Goal: Information Seeking & Learning: Learn about a topic

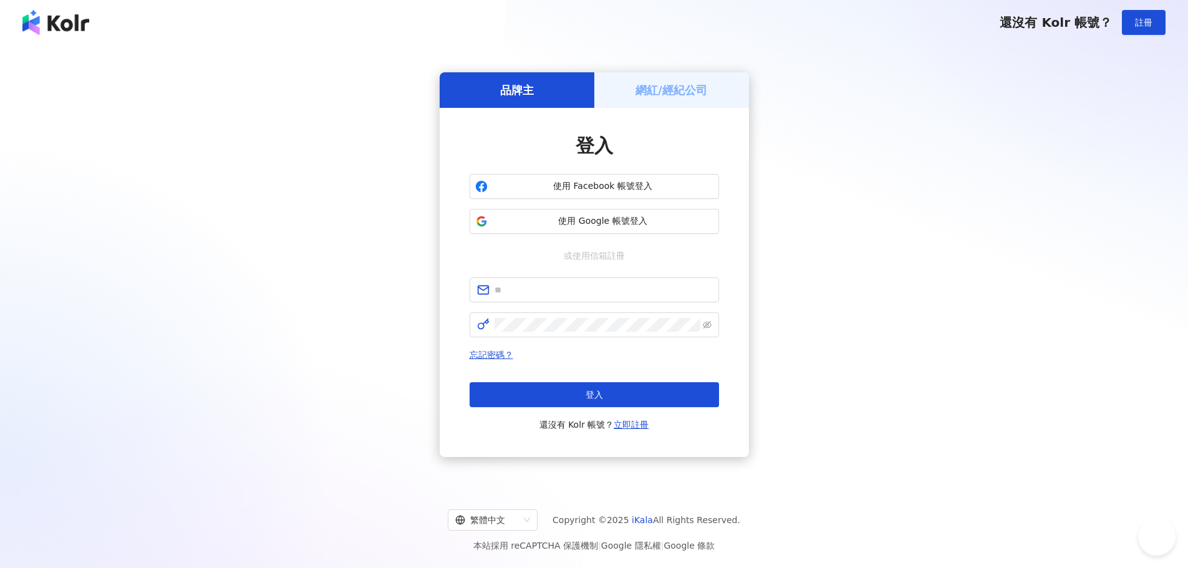
click at [624, 221] on span "使用 Google 帳號登入" at bounding box center [602, 221] width 221 height 12
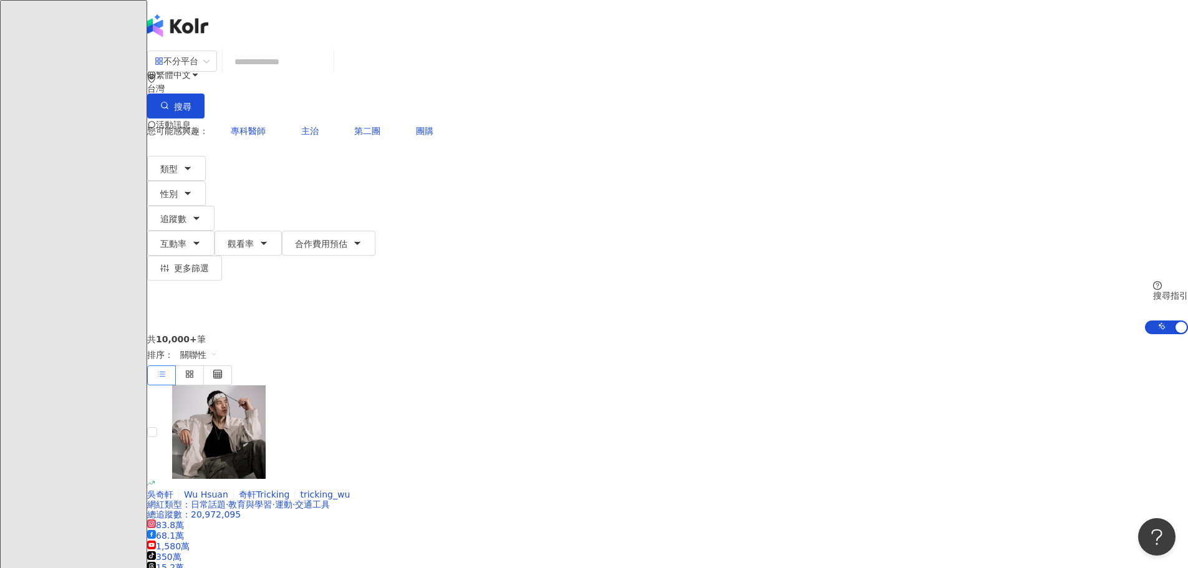
drag, startPoint x: 387, startPoint y: 7, endPoint x: 189, endPoint y: 261, distance: 321.6
click at [329, 67] on input "search" at bounding box center [278, 62] width 101 height 24
type input "*"
type input "**"
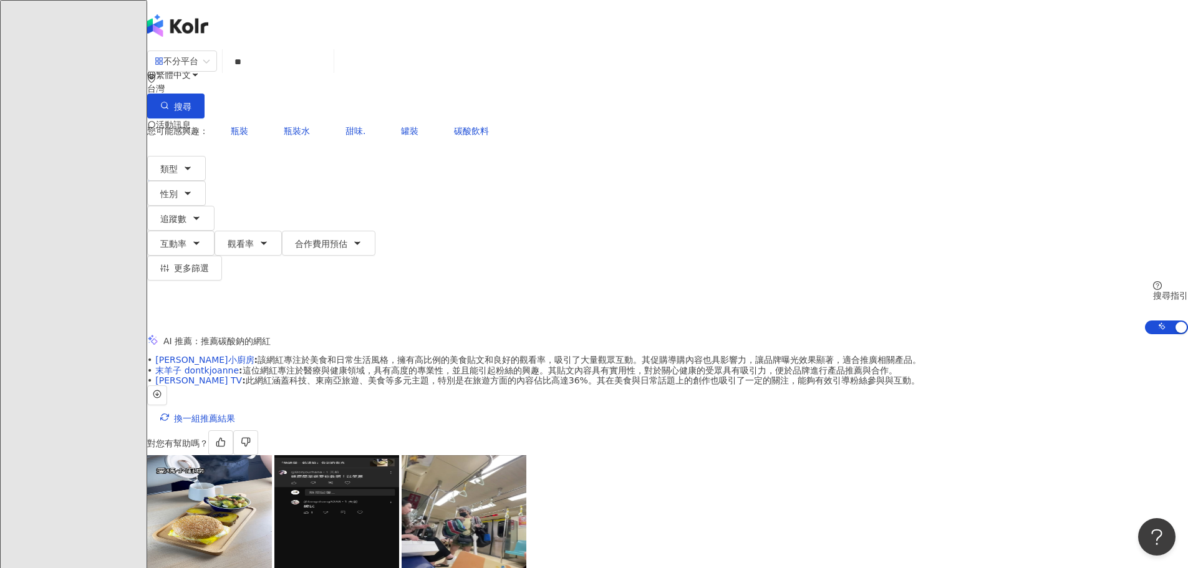
click at [225, 122] on div "不分平台 碳酸 ** 台灣 搜尋 e48ec0ff-e86e-4b78-a82e-68f2f56dfe84 8efc1d39-4e55-4bd7-8c41-3…" at bounding box center [667, 192] width 1040 height 284
click at [190, 167] on icon "button" at bounding box center [187, 168] width 5 height 2
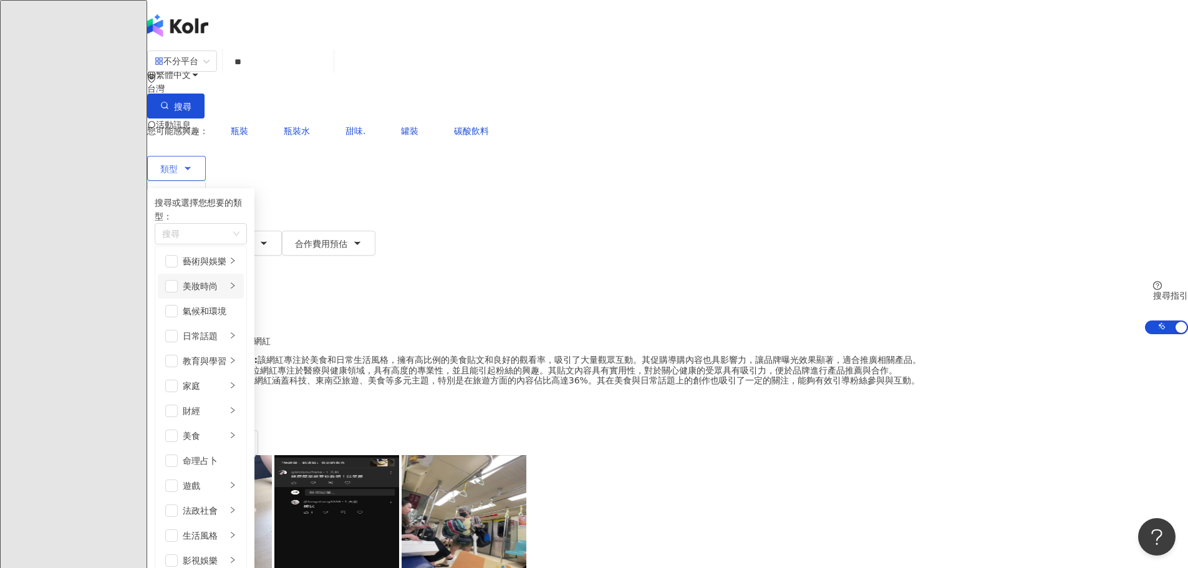
click at [226, 279] on div "美妝時尚" at bounding box center [205, 286] width 44 height 14
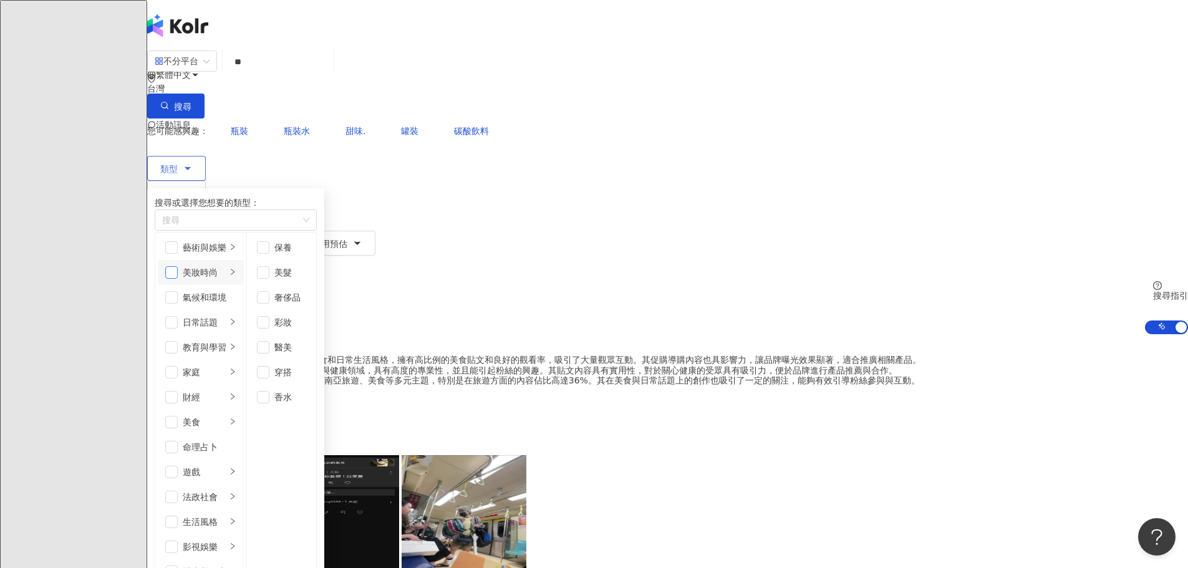
click at [178, 276] on span "button" at bounding box center [171, 272] width 12 height 12
click at [193, 188] on icon "button" at bounding box center [188, 193] width 10 height 10
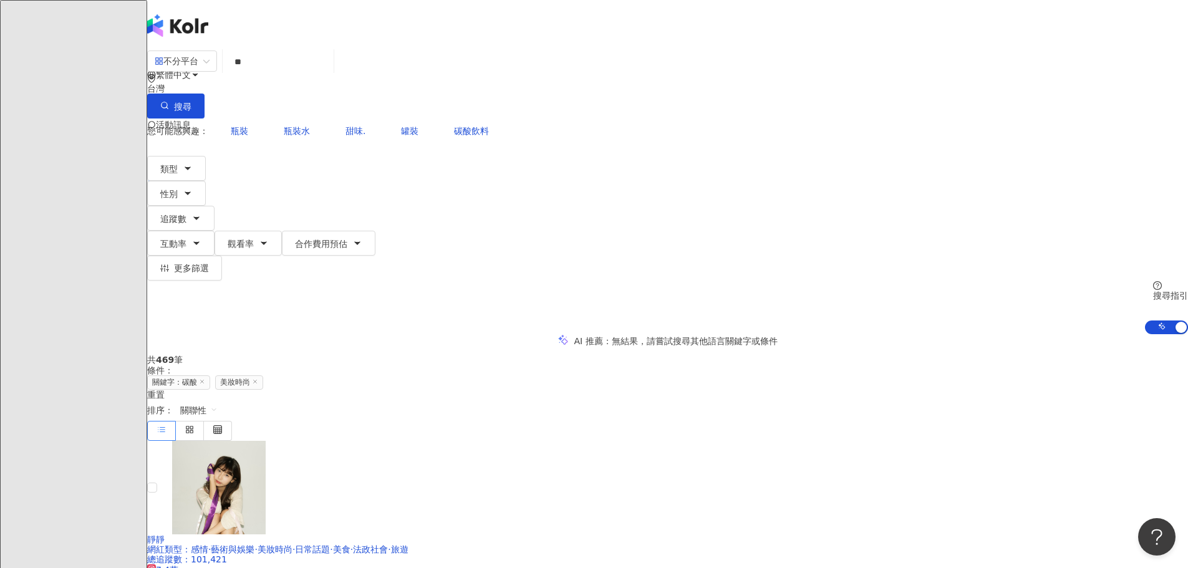
click at [244, 100] on div "不分平台 ** 台灣 搜尋 e48ec0ff-e86e-4b78-a82e-68f2f56dfe84 8efc1d39-4e55-4bd7-8c41-3c45…" at bounding box center [667, 192] width 1040 height 284
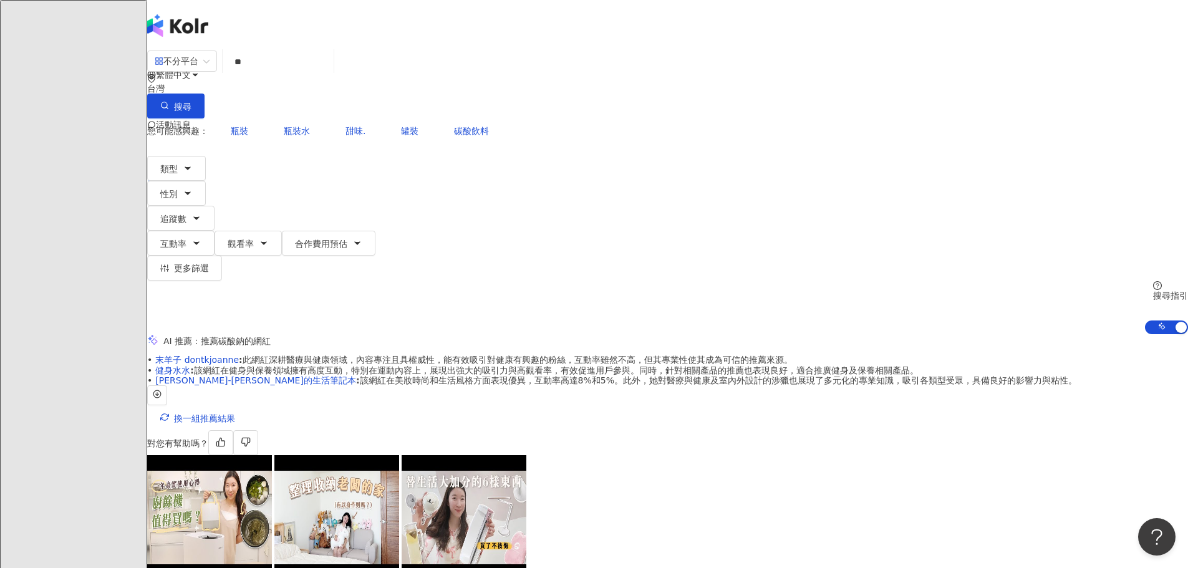
drag, startPoint x: 65, startPoint y: 146, endPoint x: 50, endPoint y: 172, distance: 30.2
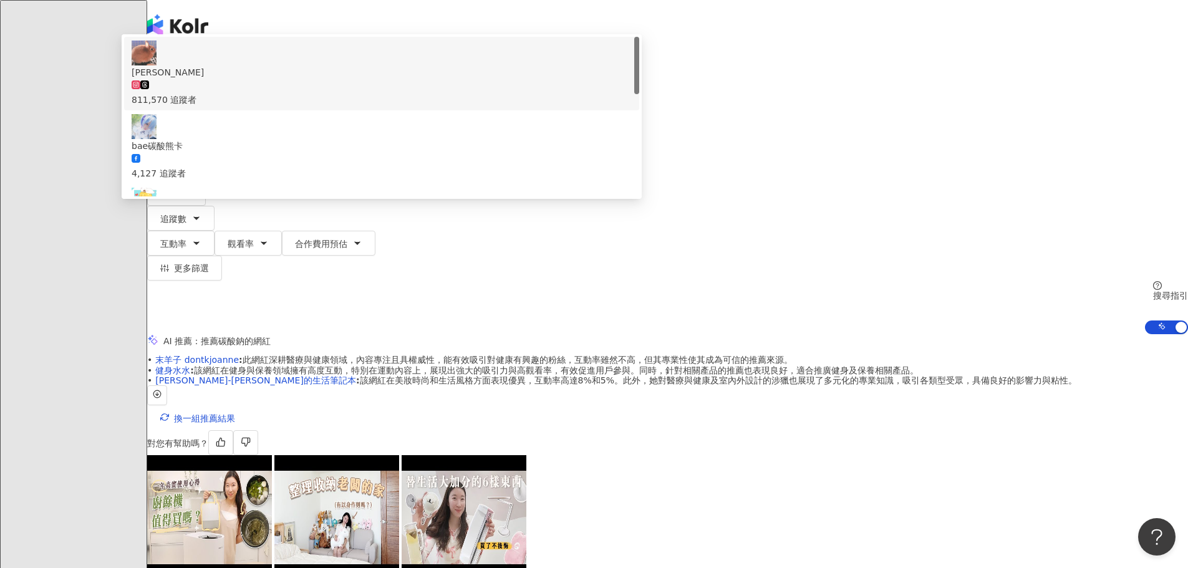
drag, startPoint x: 429, startPoint y: 79, endPoint x: 391, endPoint y: 59, distance: 43.2
click at [384, 65] on div "不分平台 ** 台灣 搜尋 e48ec0ff-e86e-4b78-a82e-68f2f56dfe84 8efc1d39-4e55-4bd7-8c41-3c45…" at bounding box center [667, 84] width 1040 height 69
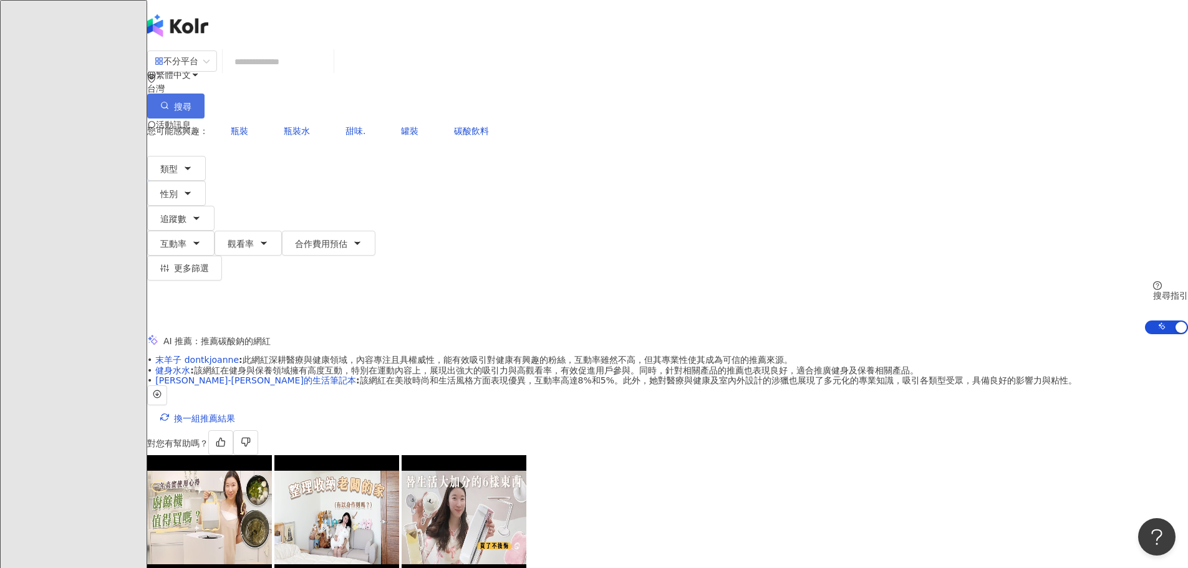
click at [191, 102] on span "搜尋" at bounding box center [182, 107] width 17 height 10
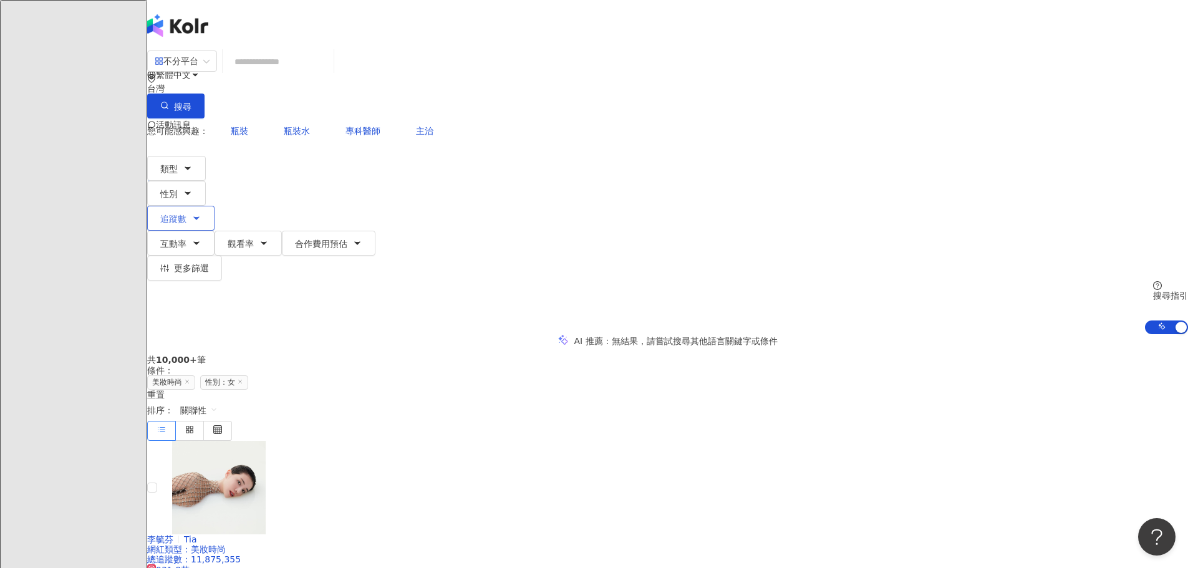
click at [201, 213] on icon "button" at bounding box center [196, 218] width 10 height 10
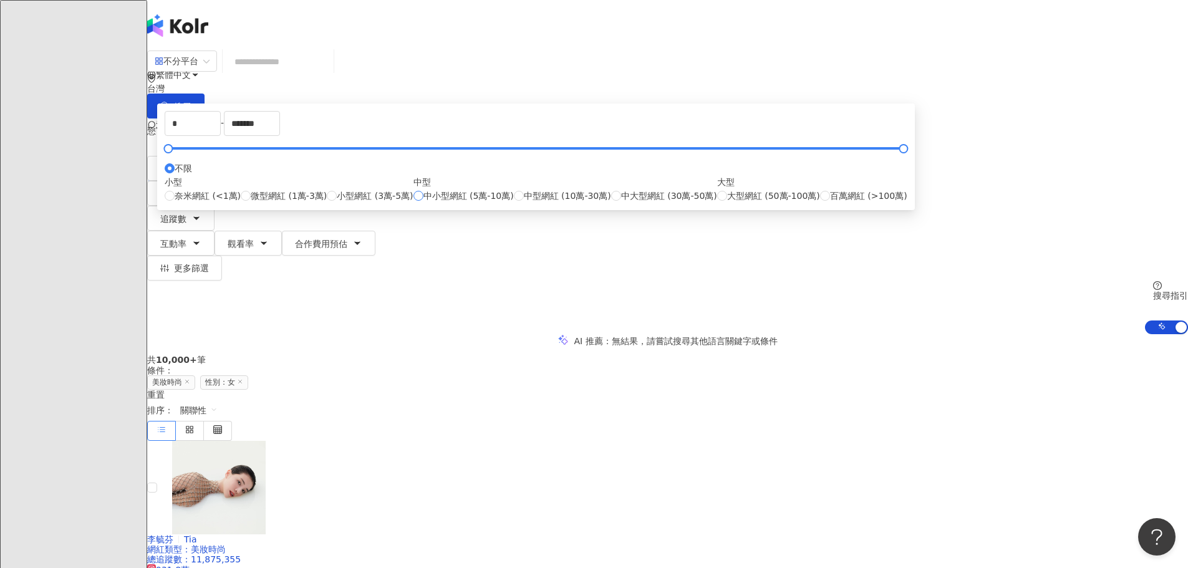
click at [514, 203] on label "中小型網紅 (5萬-10萬)" at bounding box center [463, 196] width 100 height 14
type input "*****"
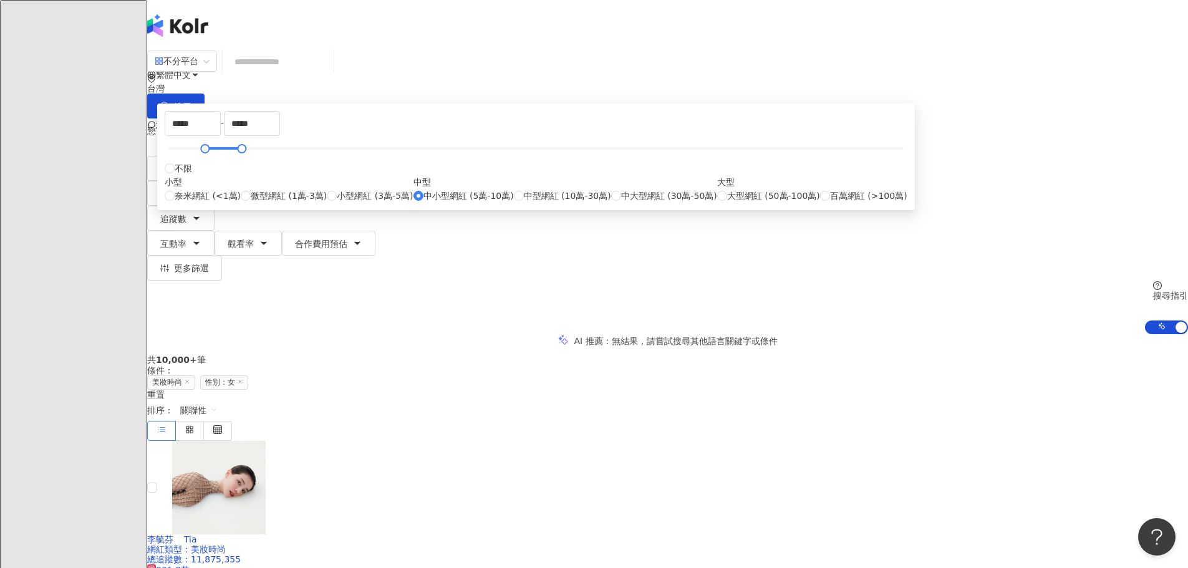
click at [904, 334] on div "AI 推薦 ： 無結果，請嘗試搜尋其他語言關鍵字或條件" at bounding box center [667, 340] width 1040 height 13
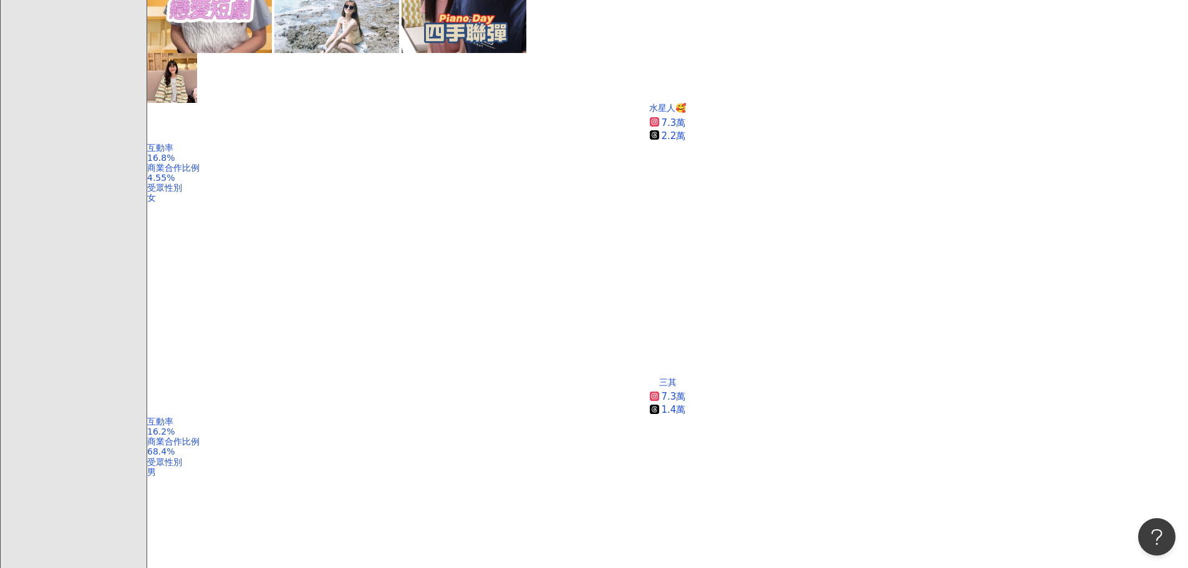
scroll to position [2307, 0]
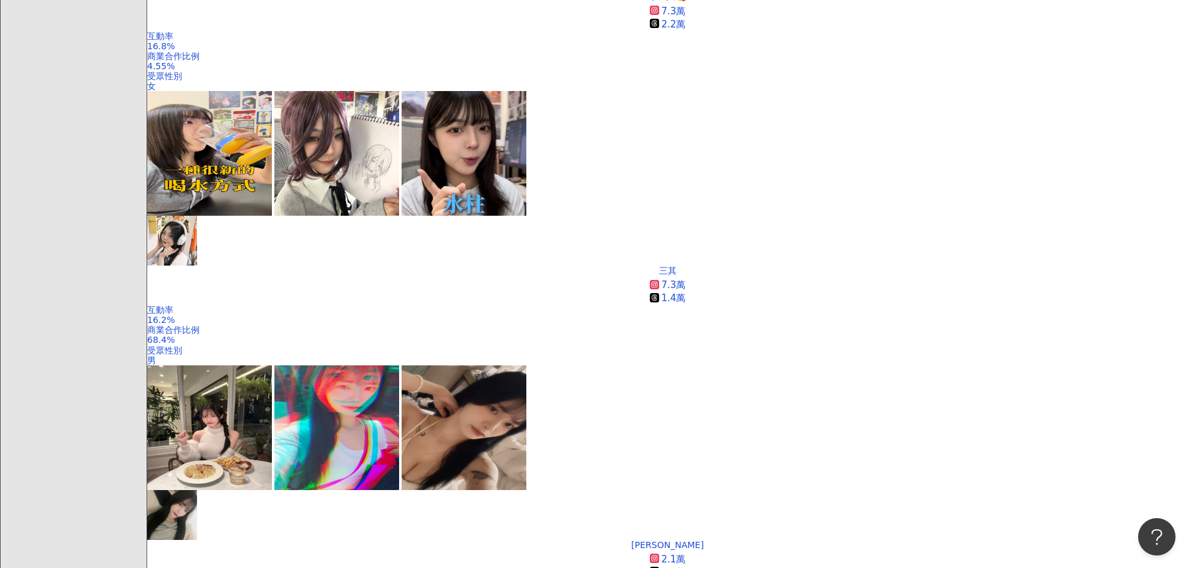
scroll to position [2191, 0]
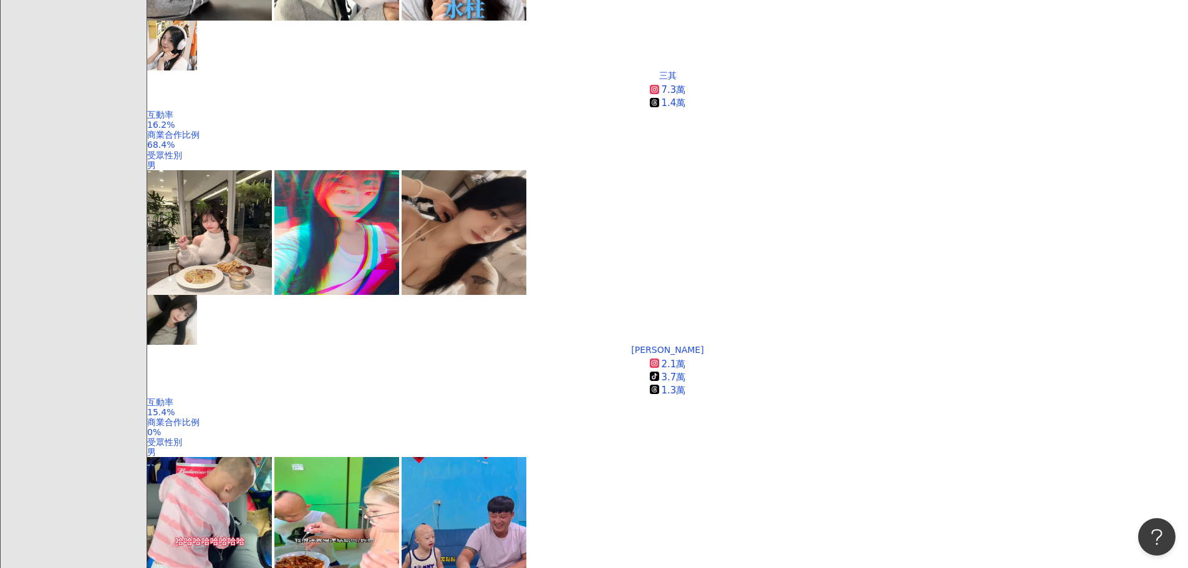
scroll to position [2369, 0]
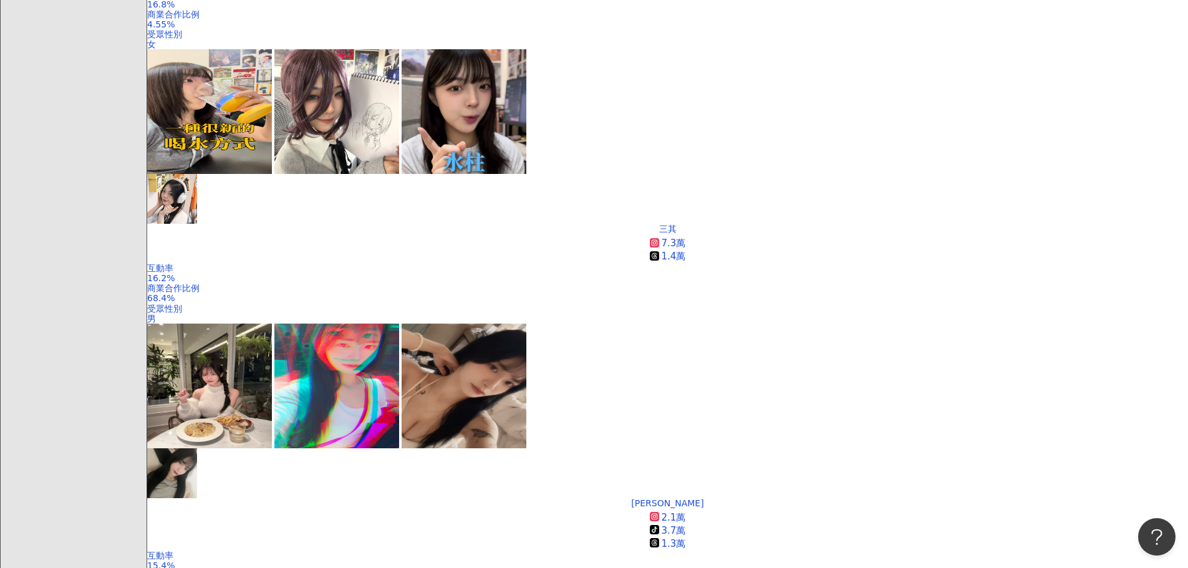
scroll to position [2244, 0]
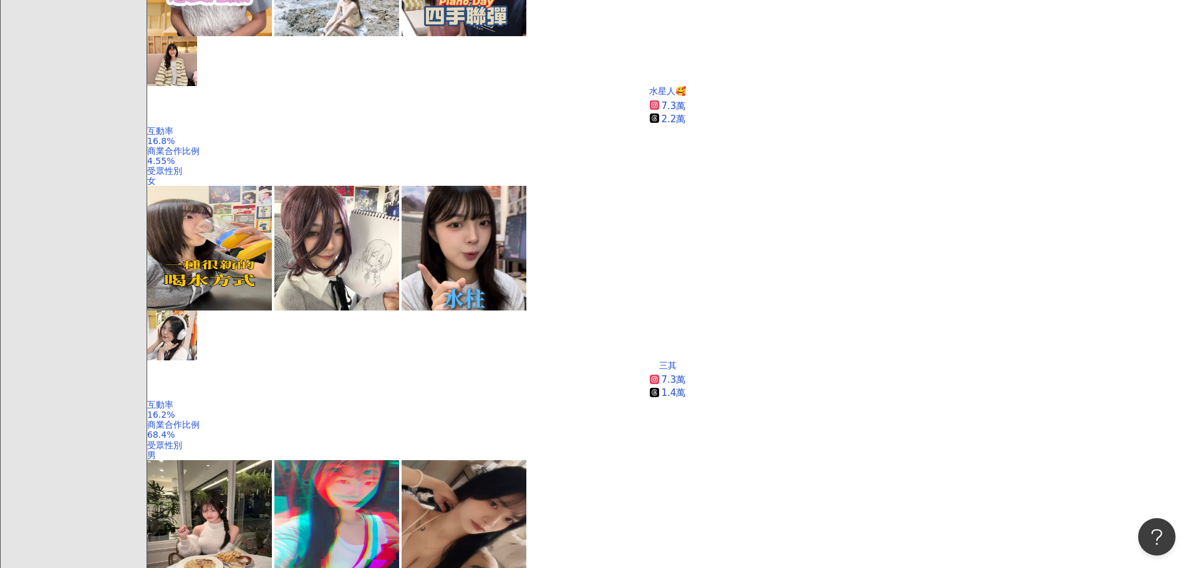
scroll to position [2182, 0]
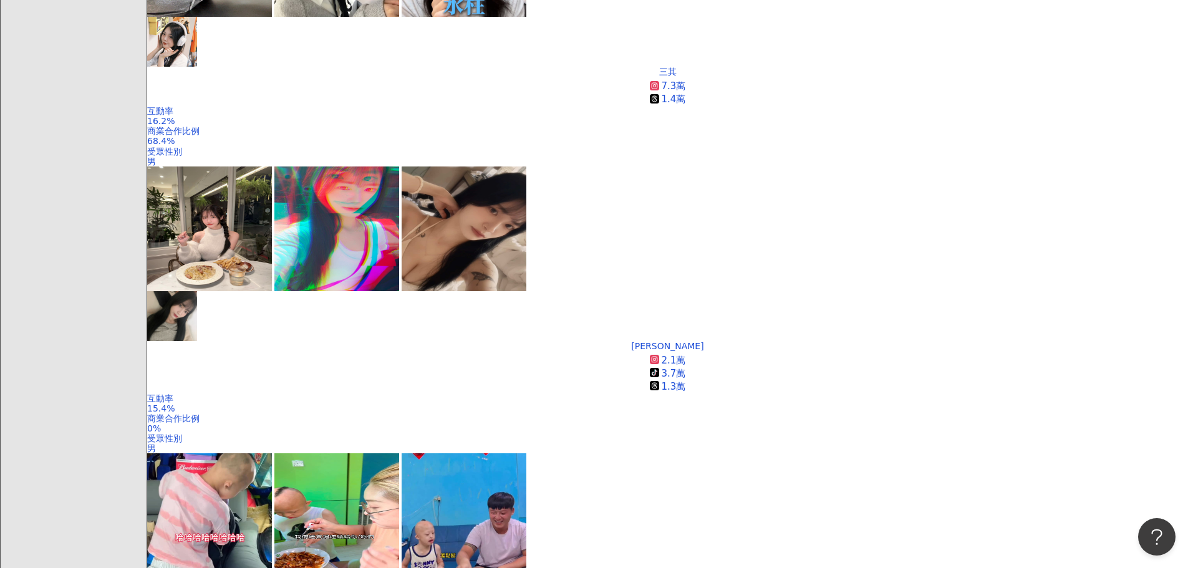
scroll to position [2369, 0]
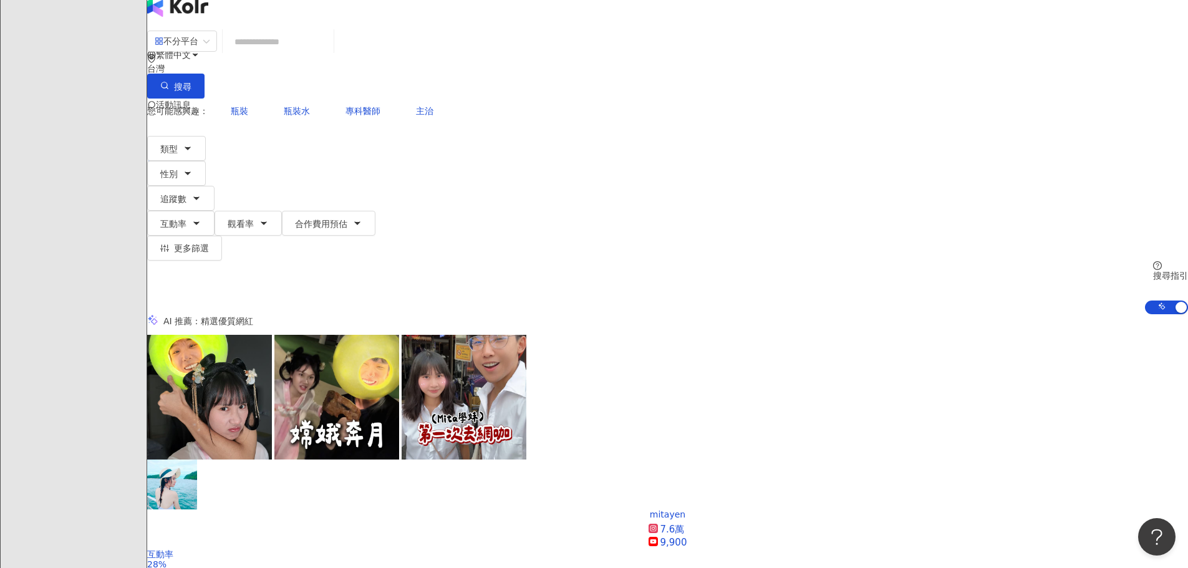
scroll to position [0, 0]
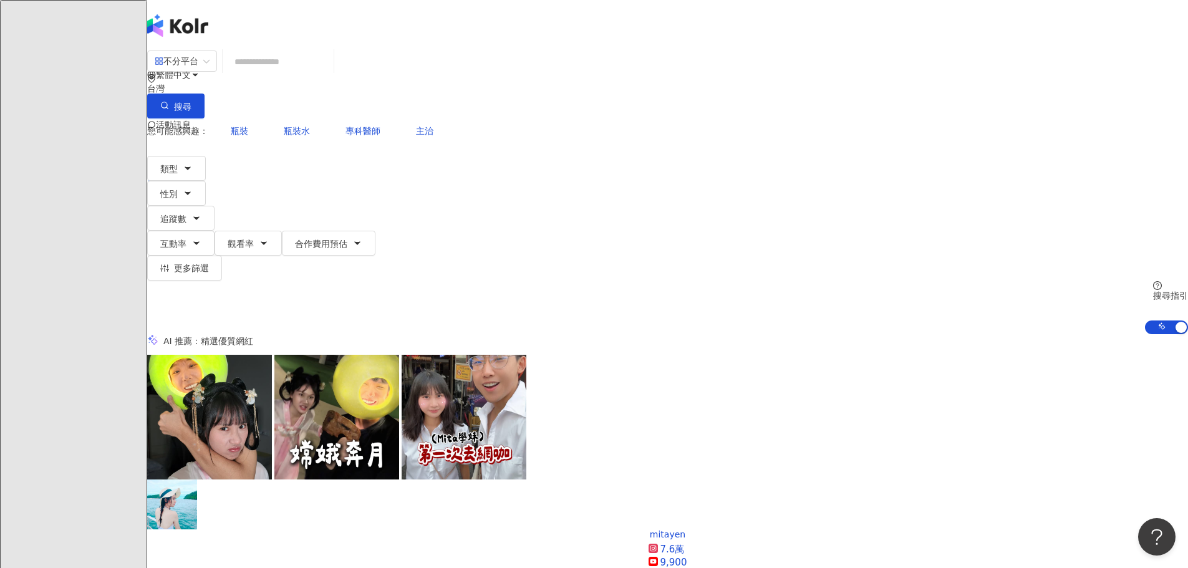
click at [451, 62] on div "不分平台 台灣 搜尋 e48ec0ff-e86e-4b78-a82e-68f2f56dfe84 Fay 811,570 追蹤者 bae碳酸熊卡 4,127 追…" at bounding box center [667, 84] width 1040 height 69
click at [329, 66] on input "search" at bounding box center [278, 62] width 101 height 24
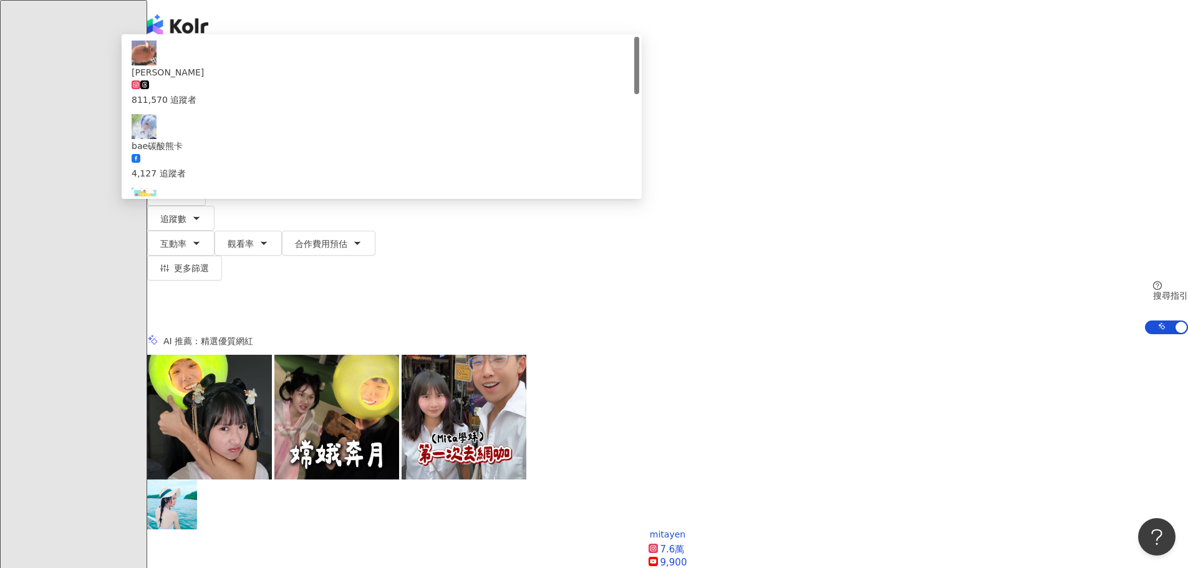
type input "**"
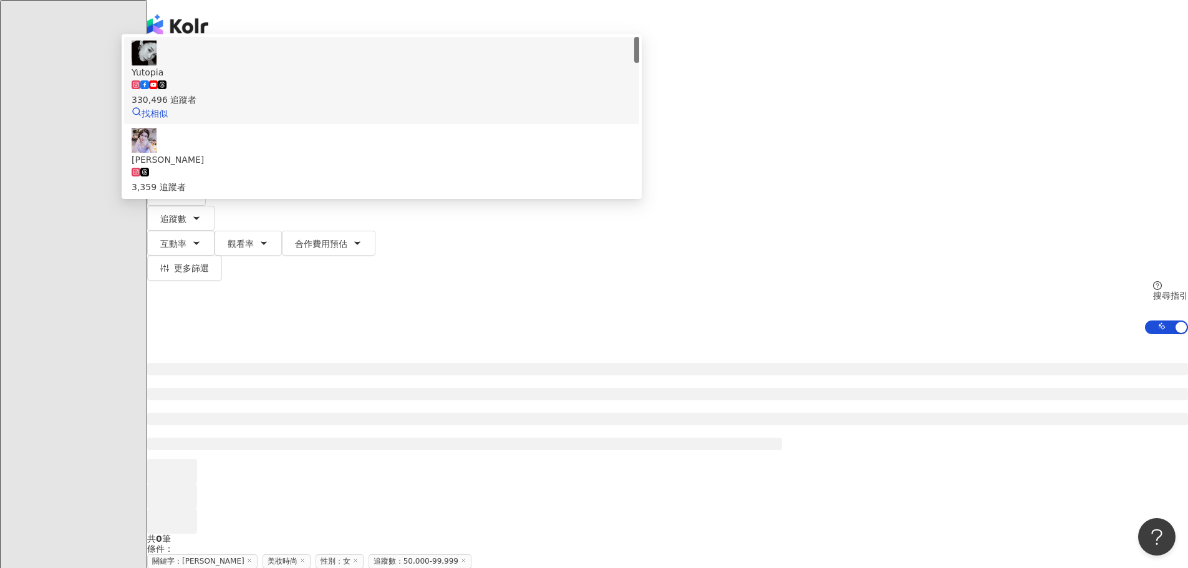
click at [465, 79] on span "Yutopia" at bounding box center [382, 72] width 500 height 14
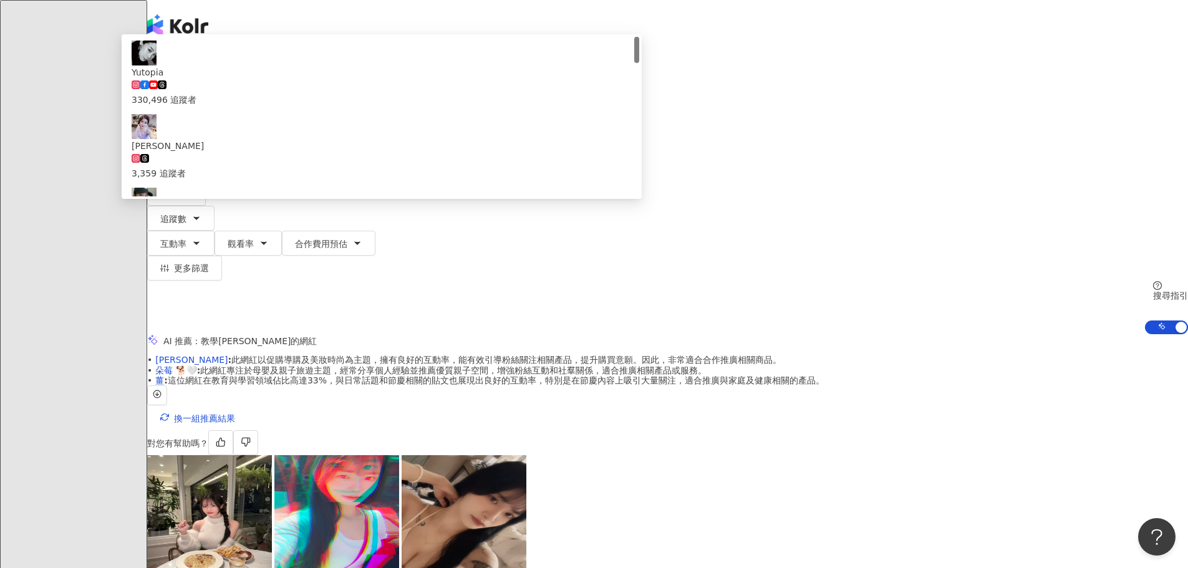
type input "***"
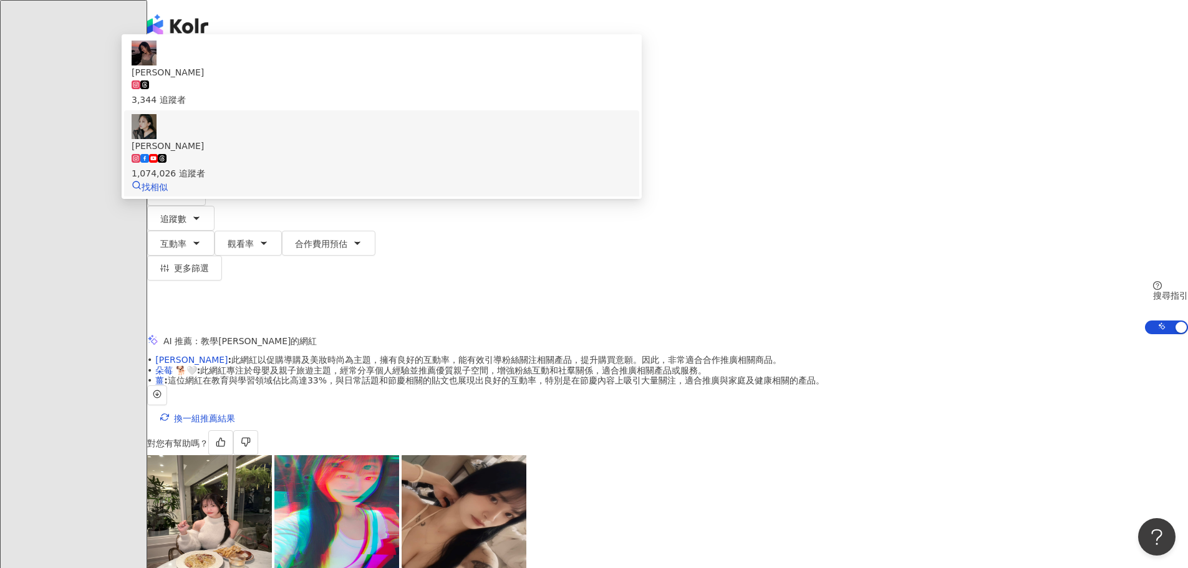
click at [520, 148] on span "[PERSON_NAME]" at bounding box center [382, 146] width 500 height 14
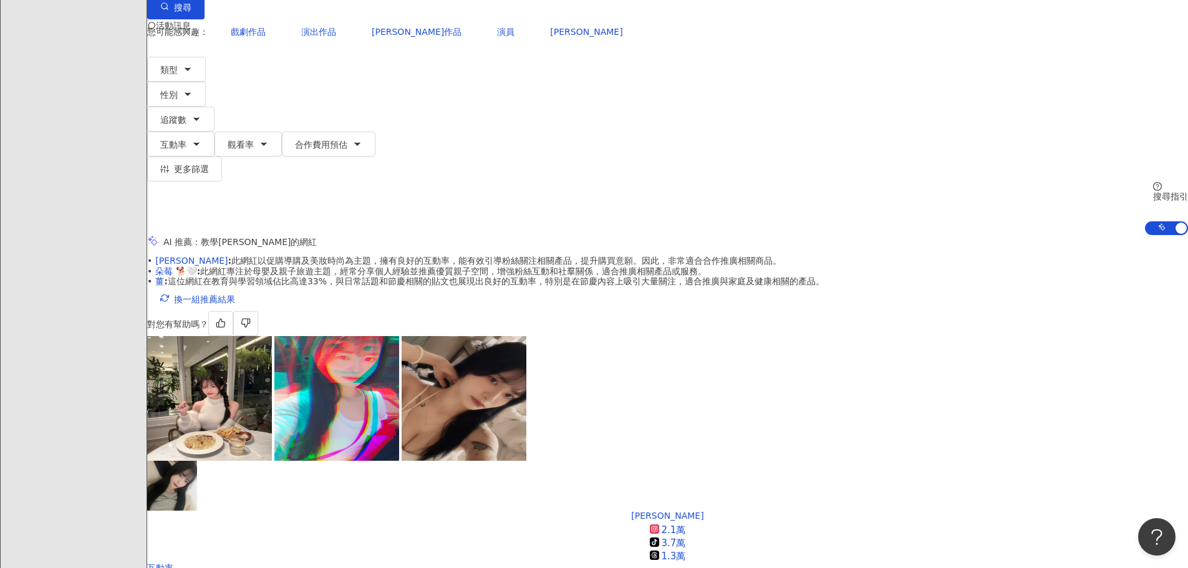
scroll to position [125, 0]
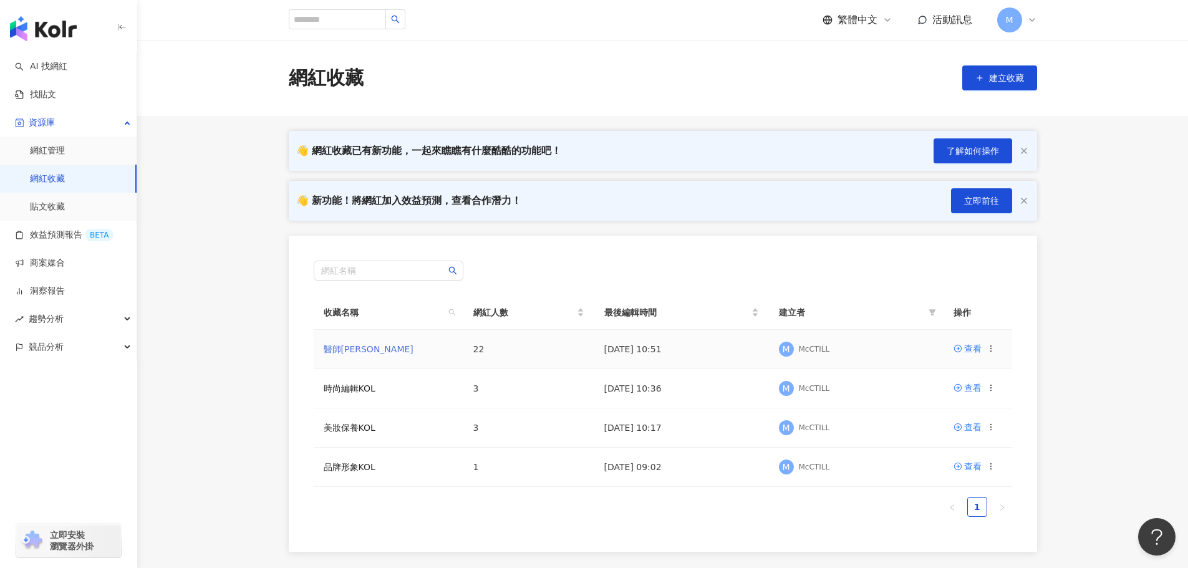
click at [344, 345] on link "醫師KOL" at bounding box center [369, 349] width 90 height 10
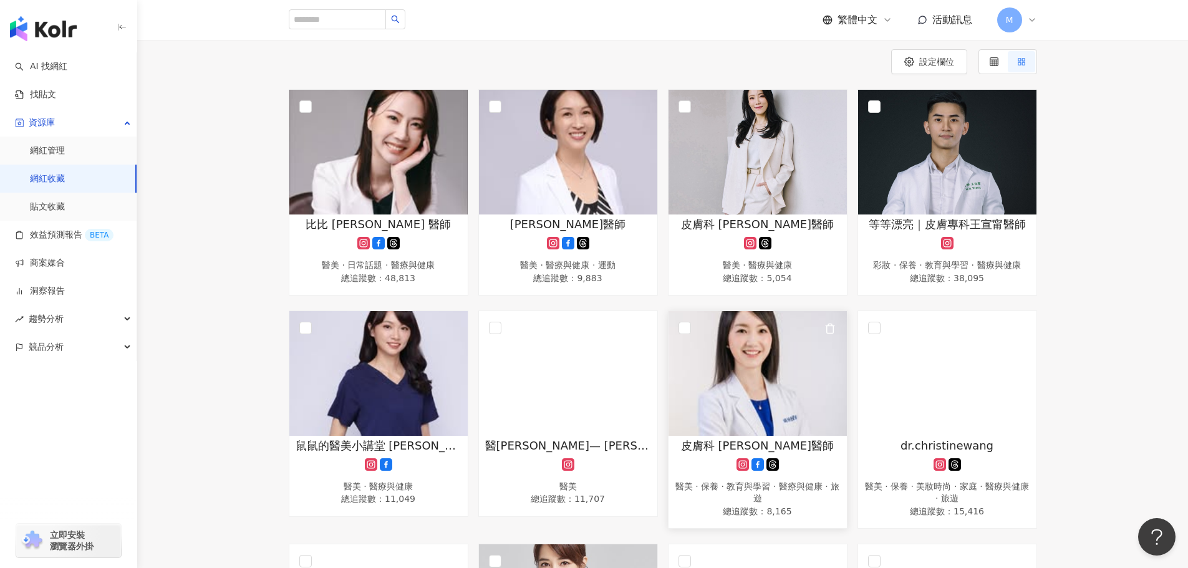
scroll to position [18, 0]
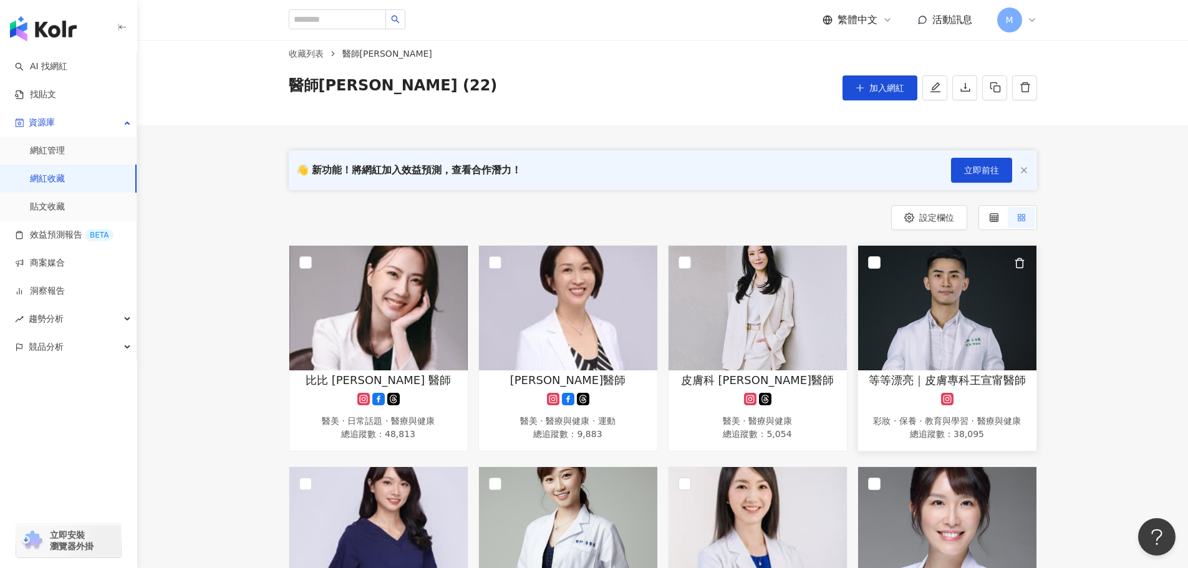
click at [963, 381] on span "等等漂亮｜皮膚專科王宣甯醫師" at bounding box center [946, 380] width 157 height 16
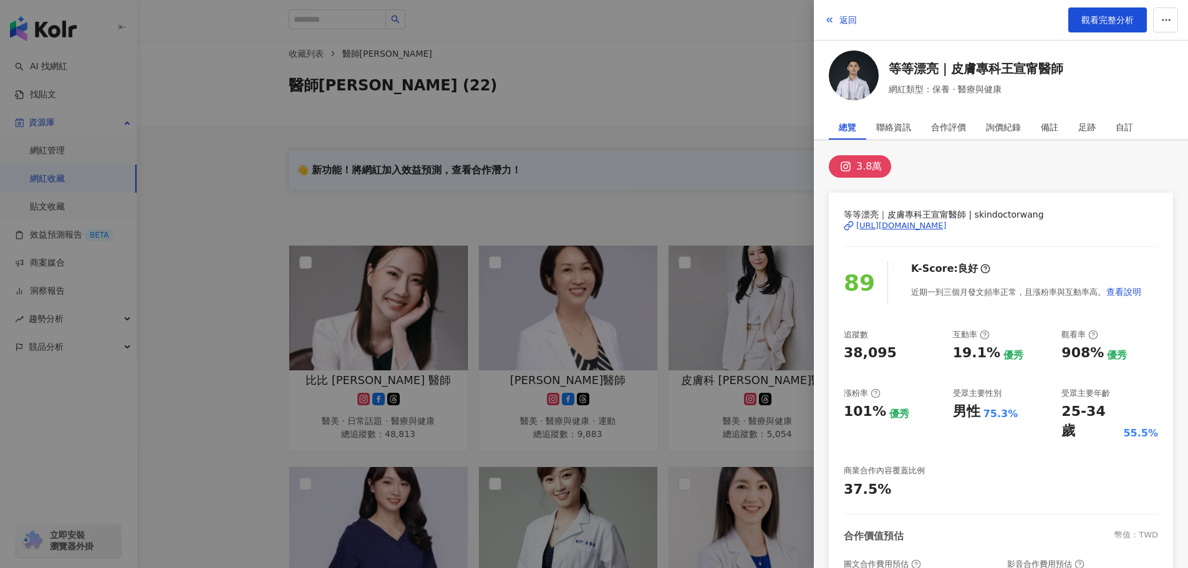
click at [933, 220] on div "https://www.instagram.com/skindoctorwang/" at bounding box center [901, 225] width 90 height 11
click at [1109, 15] on span "觀看完整分析" at bounding box center [1107, 20] width 52 height 10
click at [726, 59] on div at bounding box center [594, 284] width 1188 height 568
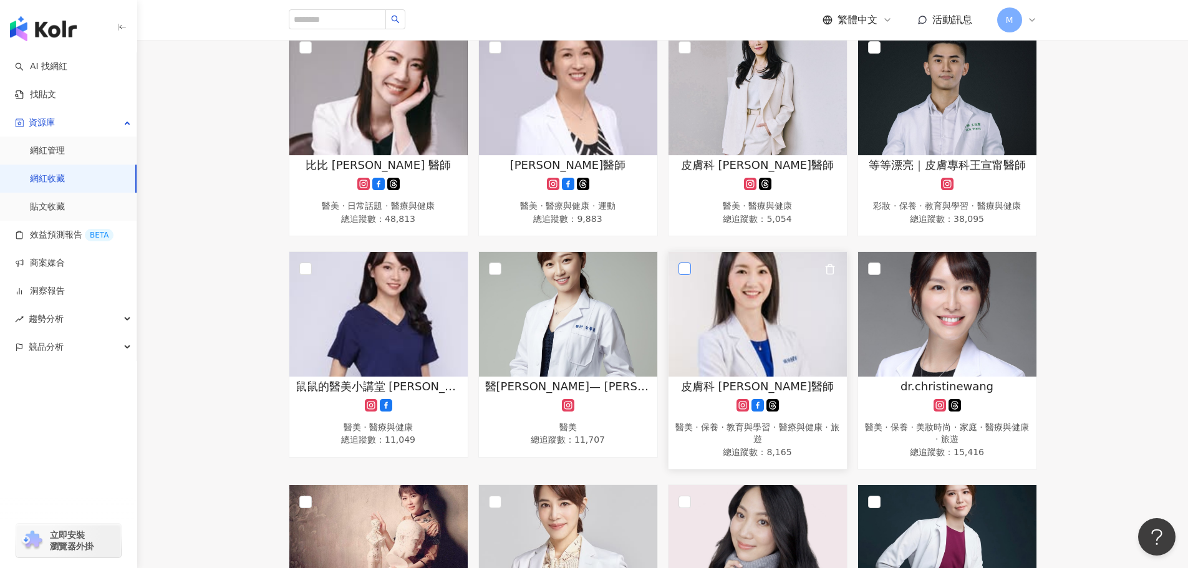
scroll to position [205, 0]
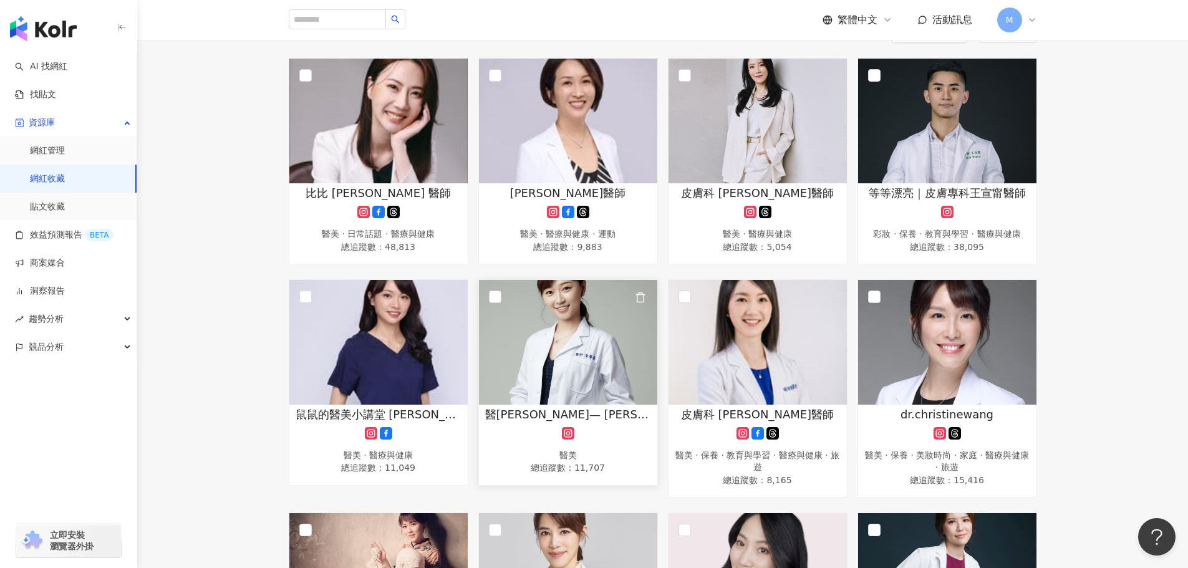
click at [600, 411] on span "醫美小太陽☀️— 黃馨儀 醫師" at bounding box center [568, 414] width 166 height 16
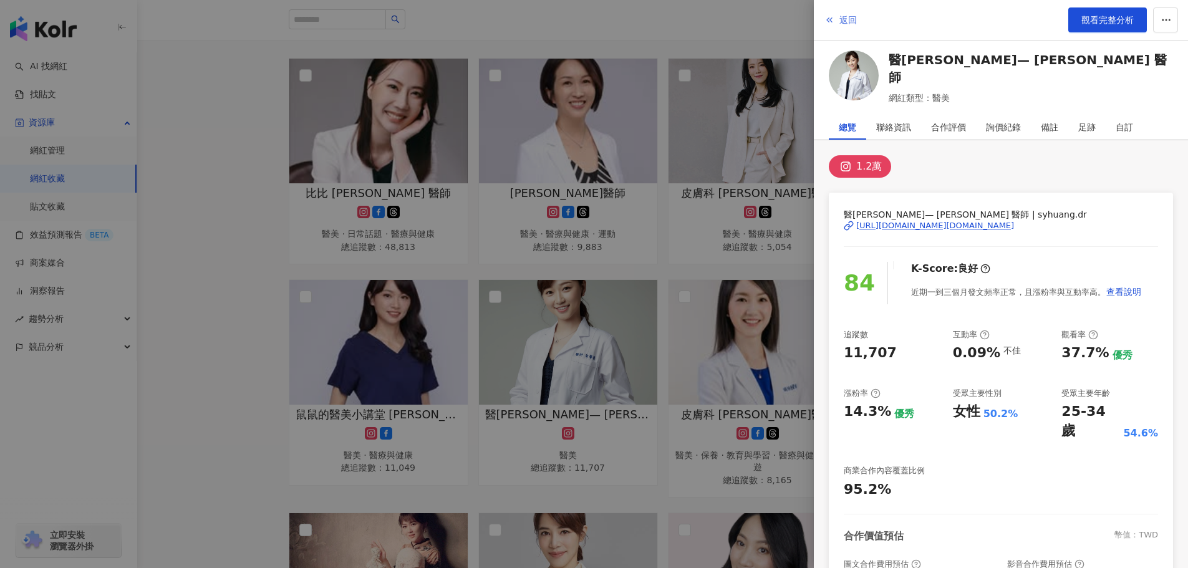
click at [840, 18] on span "返回" at bounding box center [847, 20] width 17 height 10
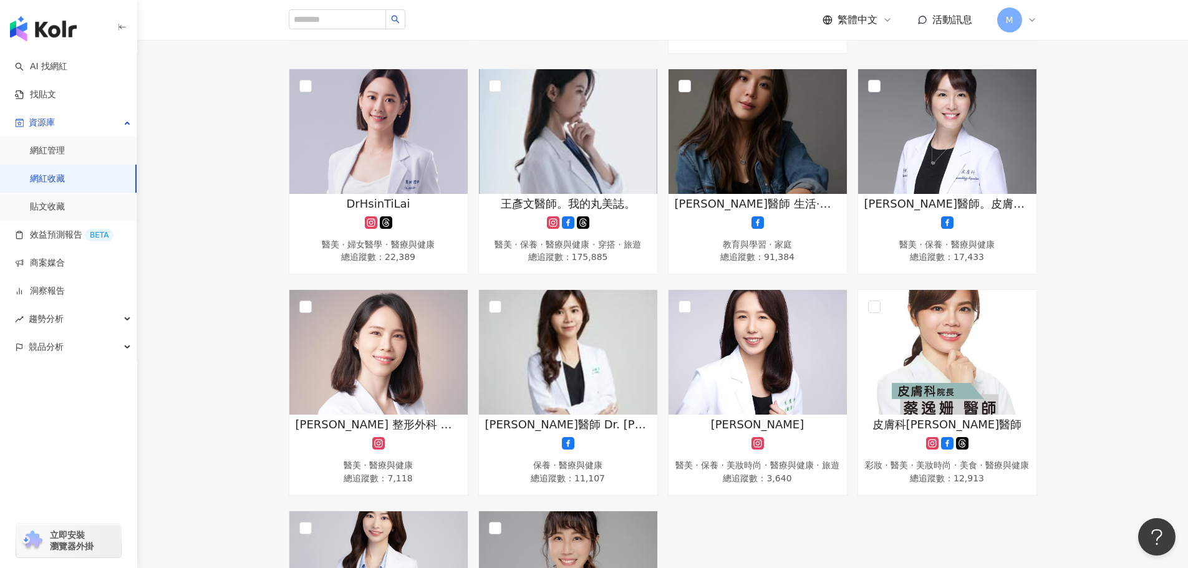
scroll to position [891, 0]
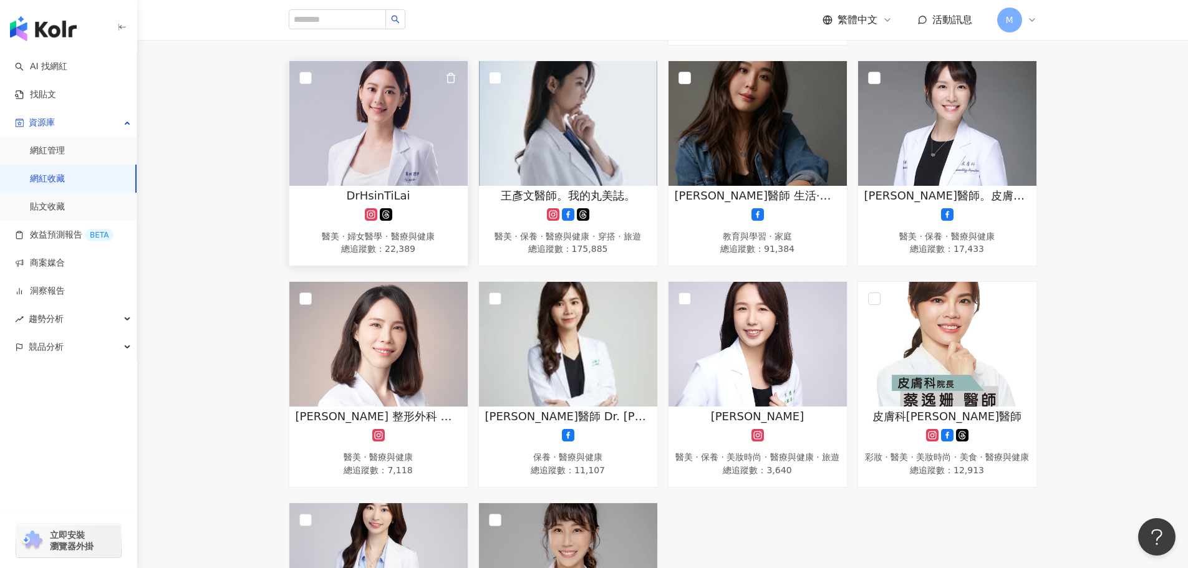
click at [375, 192] on span "DrHsinTiLai" at bounding box center [378, 196] width 64 height 16
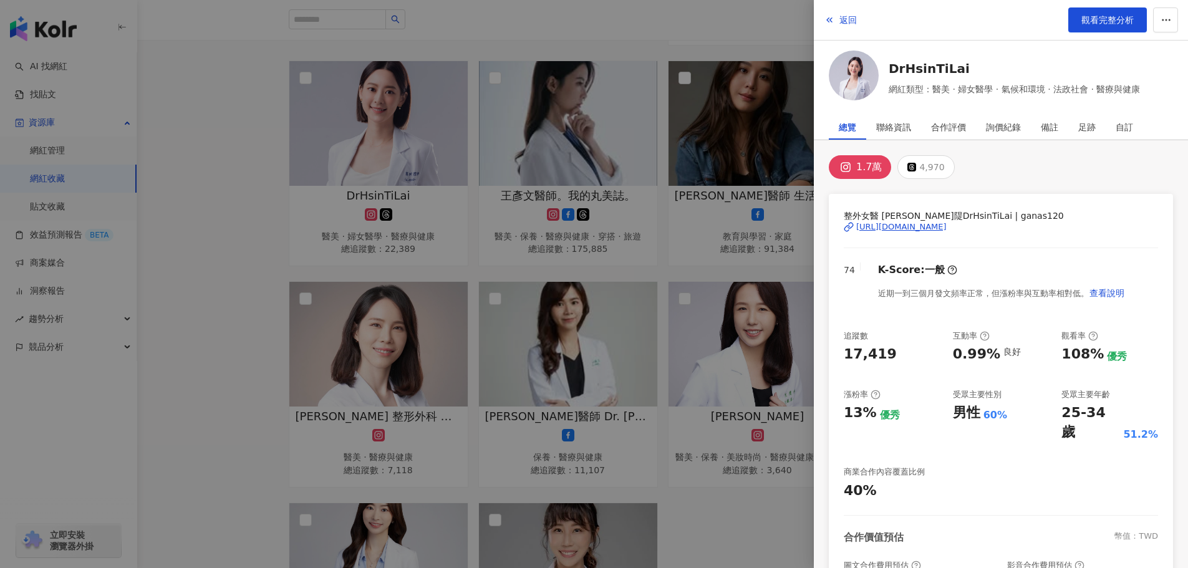
click at [893, 223] on div "https://www.instagram.com/ganas120/" at bounding box center [901, 226] width 90 height 11
click at [243, 246] on div at bounding box center [594, 284] width 1188 height 568
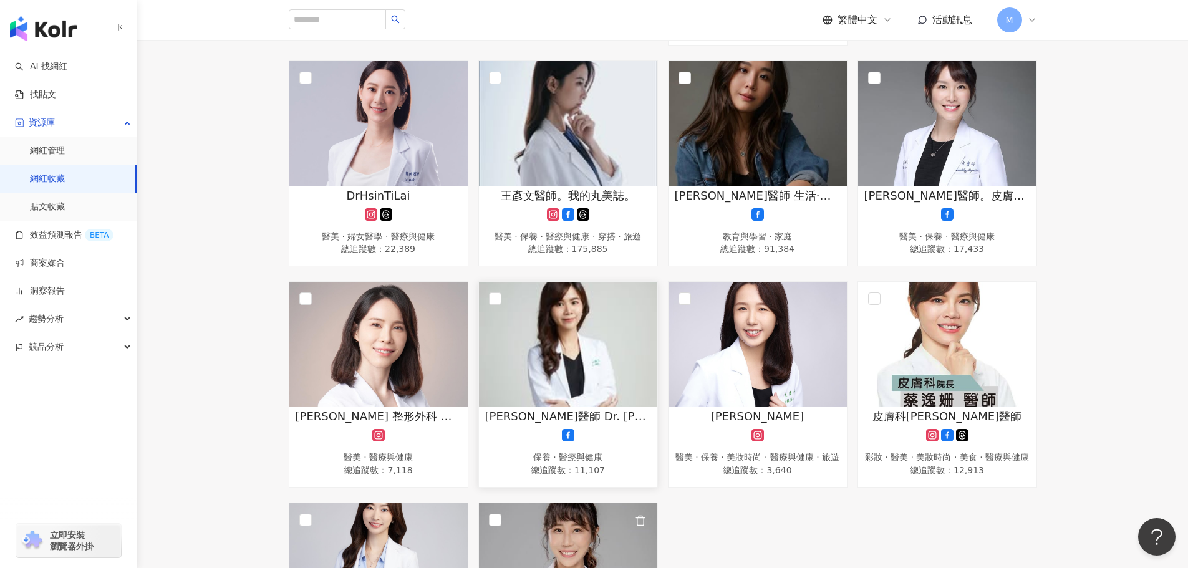
scroll to position [828, 0]
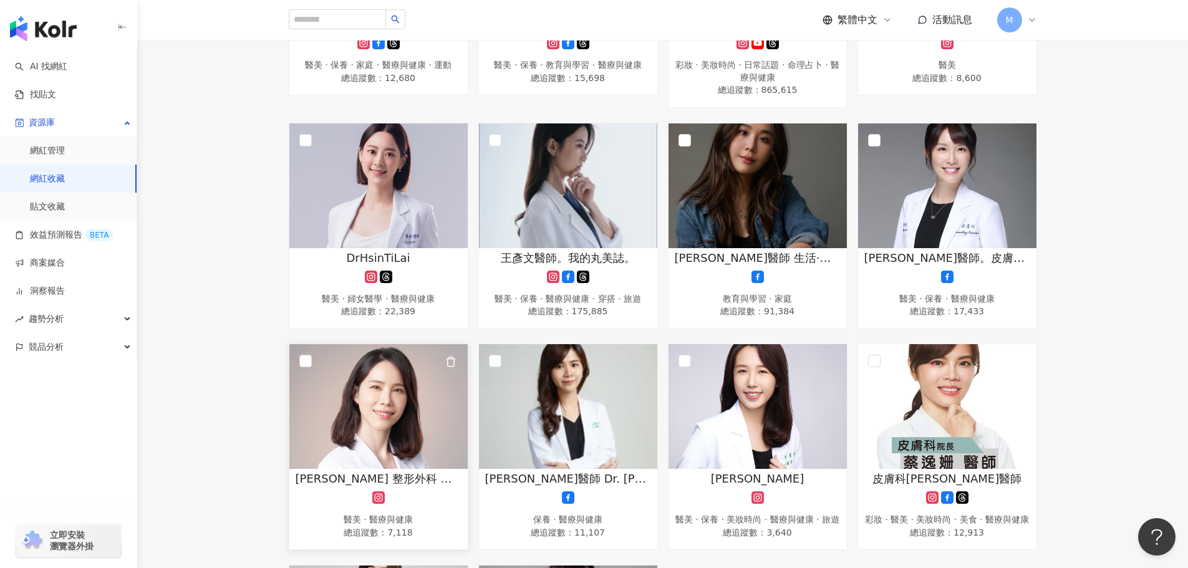
click at [418, 474] on span "鄭穎 整形外科 醫師" at bounding box center [378, 479] width 166 height 16
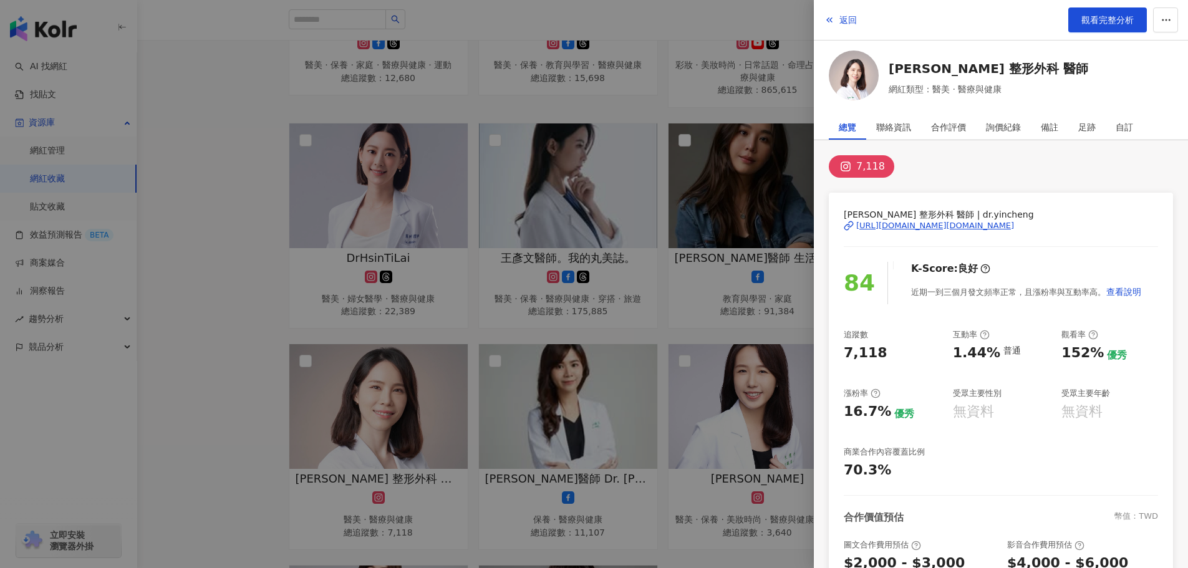
click at [935, 225] on div "https://www.instagram.com/dr.yincheng/" at bounding box center [935, 225] width 158 height 11
click at [233, 326] on div at bounding box center [594, 284] width 1188 height 568
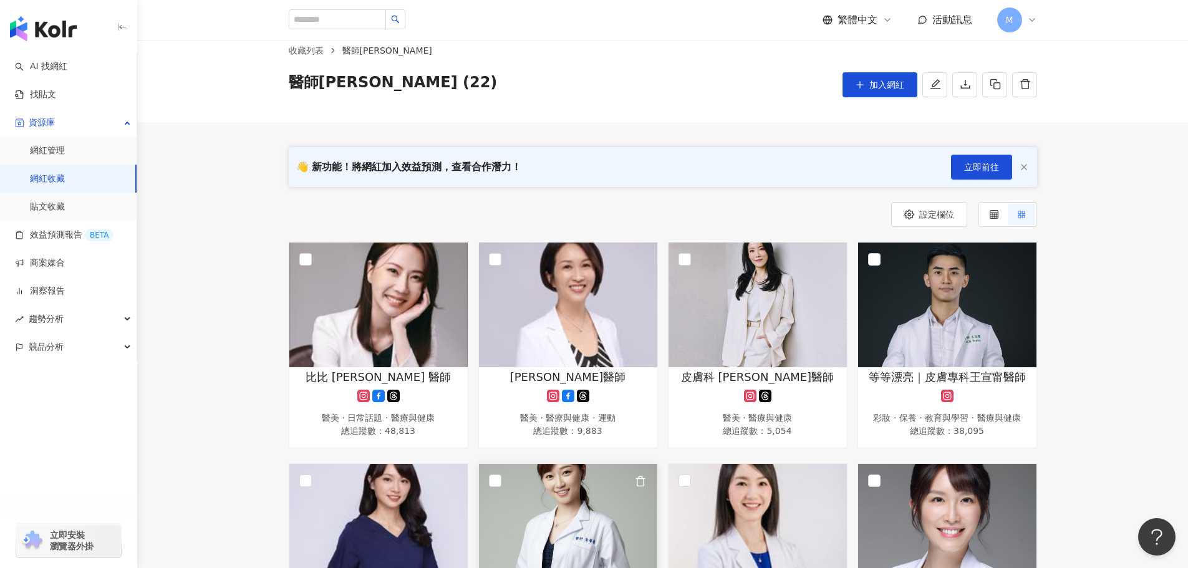
scroll to position [18, 0]
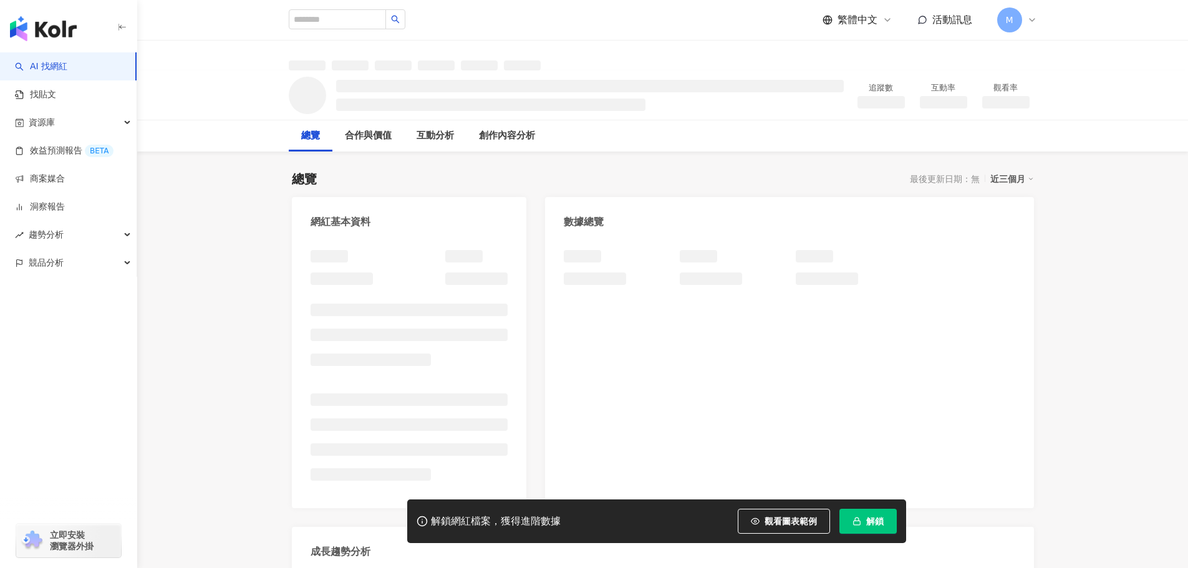
click at [857, 526] on span "button" at bounding box center [856, 521] width 9 height 10
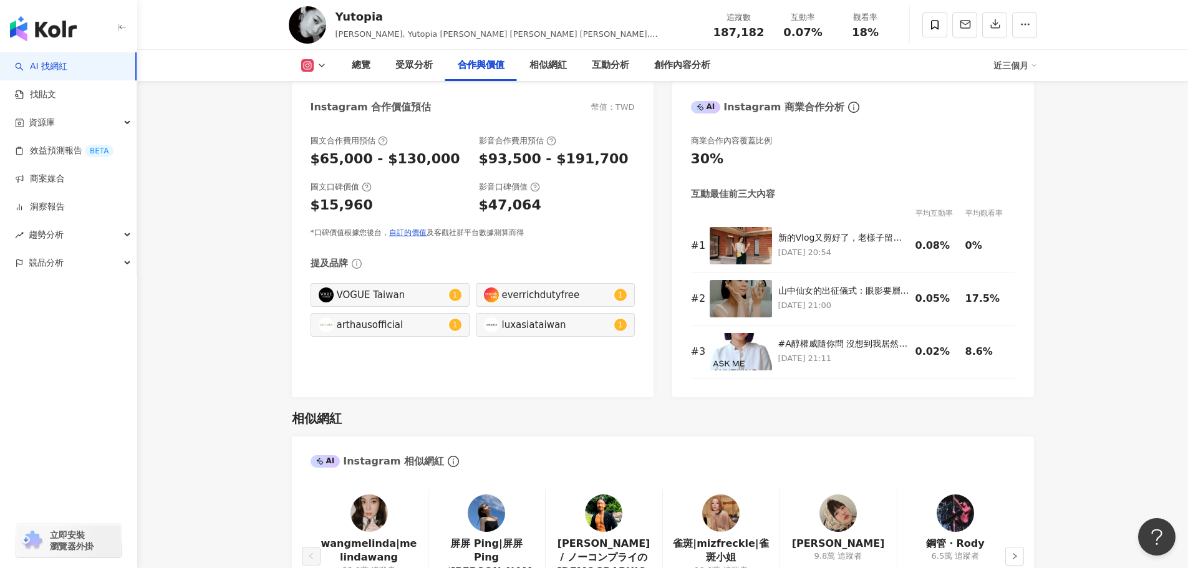
scroll to position [1995, 0]
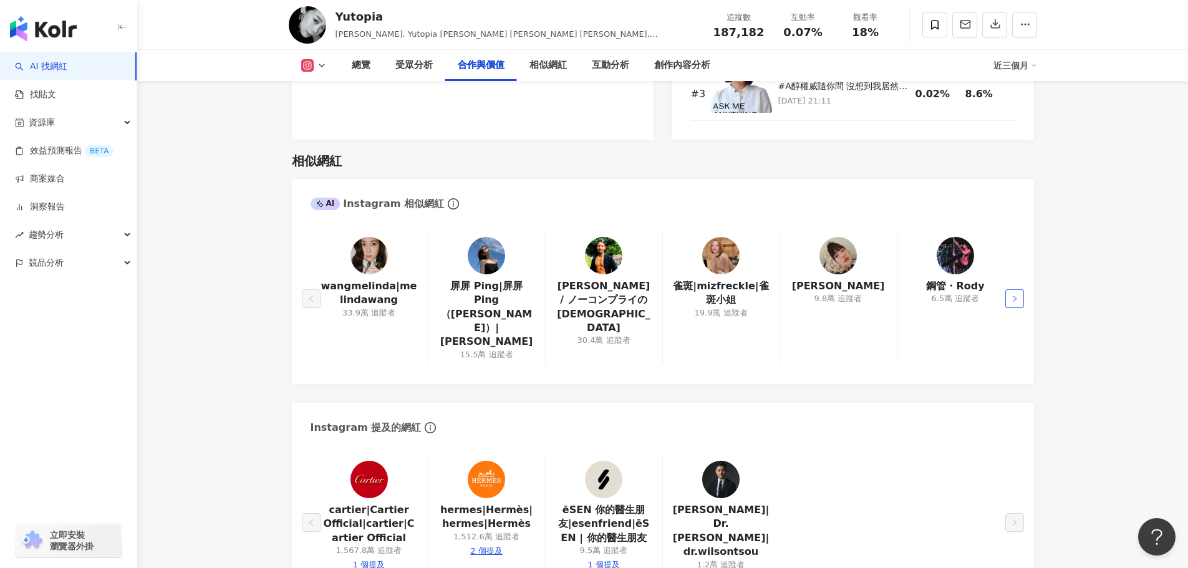
click at [1017, 295] on icon "right" at bounding box center [1014, 298] width 7 height 7
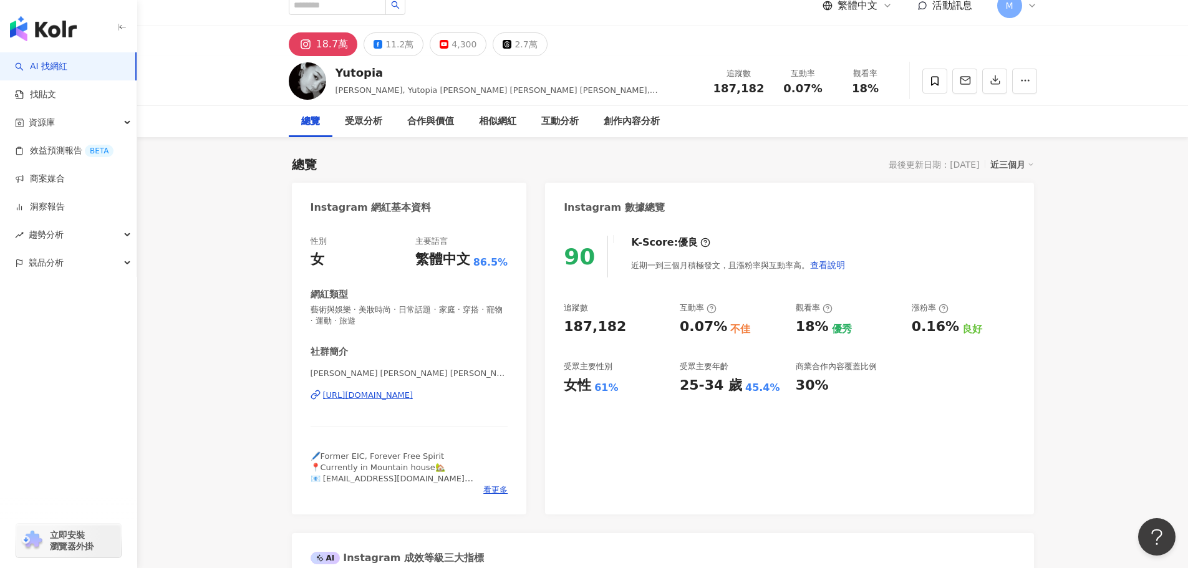
scroll to position [0, 0]
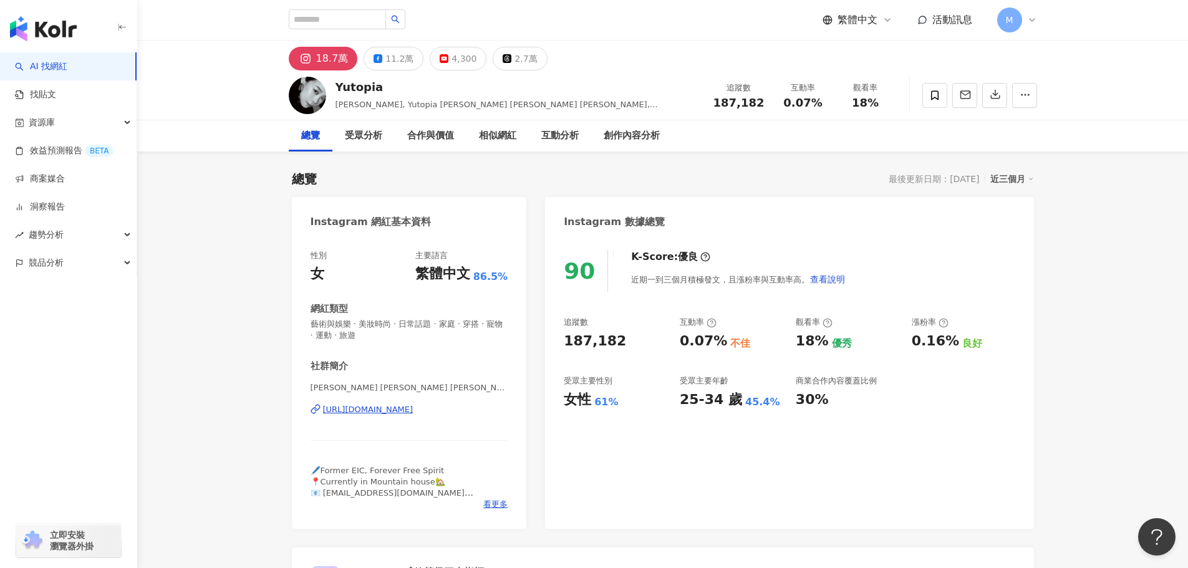
click at [401, 412] on div "https://www.instagram.com/yulee_yutopia/" at bounding box center [368, 409] width 90 height 11
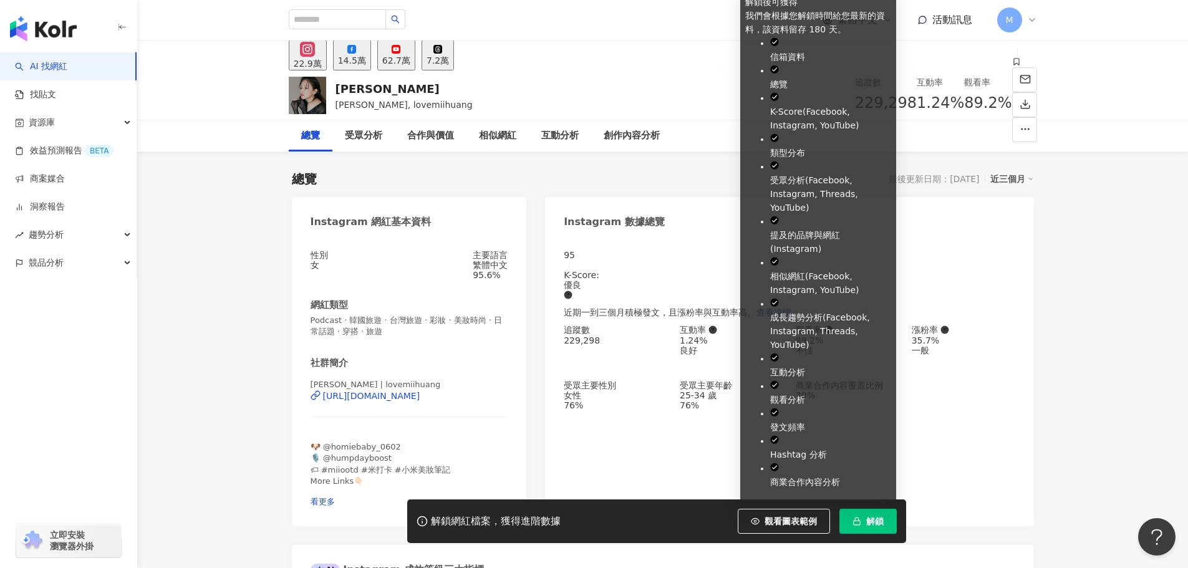
click at [870, 524] on span "解鎖" at bounding box center [874, 521] width 17 height 10
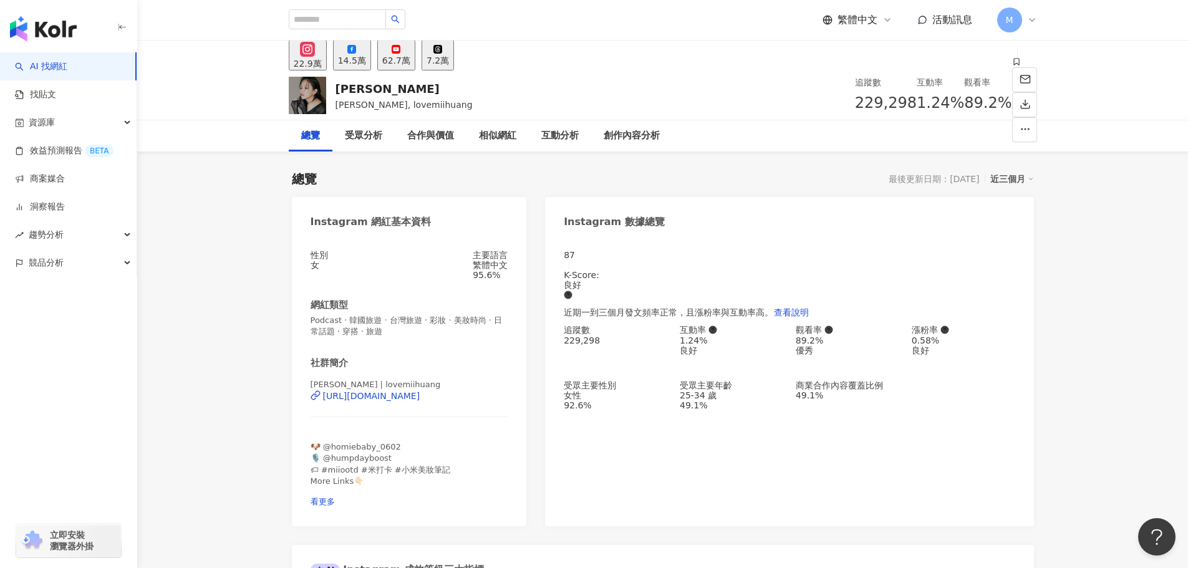
click at [644, 51] on div "22.9萬 14.5萬 62.7萬 7.2萬" at bounding box center [663, 56] width 798 height 30
click at [403, 401] on div "[URL][DOMAIN_NAME]" at bounding box center [371, 396] width 97 height 10
